Goal: Task Accomplishment & Management: Manage account settings

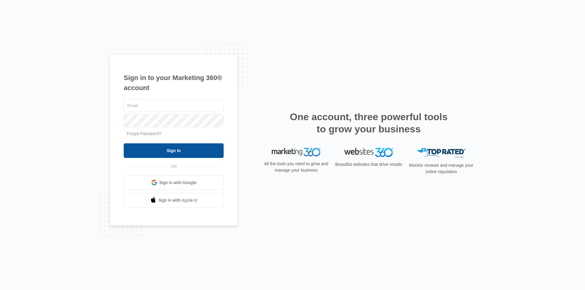
type input "[EMAIL_ADDRESS][DOMAIN_NAME]"
click at [162, 148] on input "Sign In" at bounding box center [174, 150] width 100 height 15
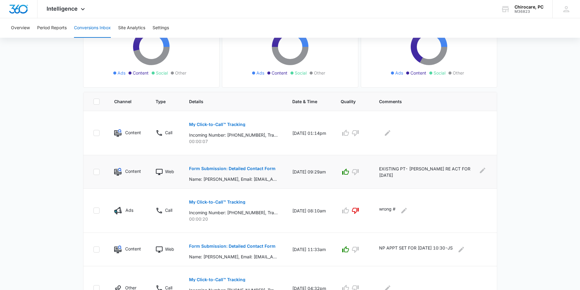
scroll to position [122, 0]
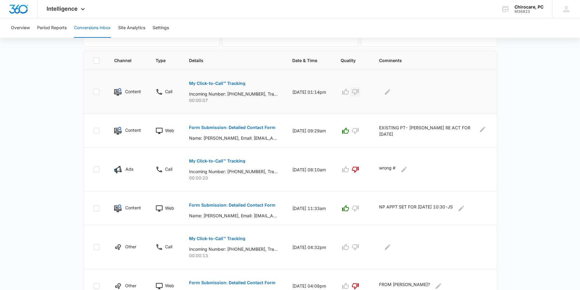
click at [359, 93] on icon "button" at bounding box center [355, 91] width 7 height 7
click at [391, 93] on icon "Edit Comments" at bounding box center [387, 91] width 7 height 7
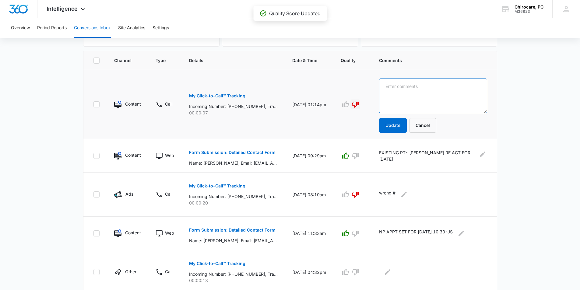
click at [394, 86] on textarea at bounding box center [433, 96] width 108 height 35
type textarea "e"
type textarea "EXISTING PT CALL"
click at [395, 127] on button "Update" at bounding box center [393, 125] width 28 height 15
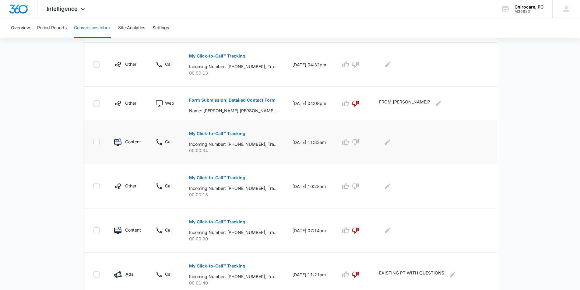
scroll to position [330, 0]
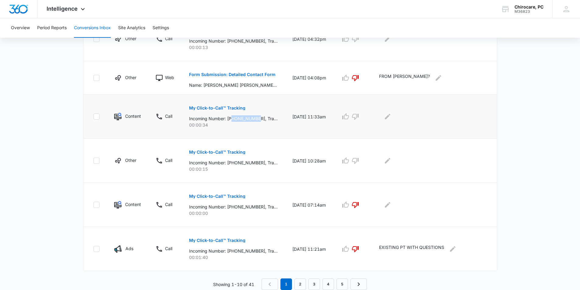
drag, startPoint x: 233, startPoint y: 119, endPoint x: 259, endPoint y: 121, distance: 26.2
click at [259, 121] on p "Incoming Number: +15183252800, Tracking Number: +15183941446, Ring To: +1518283…" at bounding box center [233, 118] width 89 height 6
copy p "5183252800"
